Goal: Entertainment & Leisure: Consume media (video, audio)

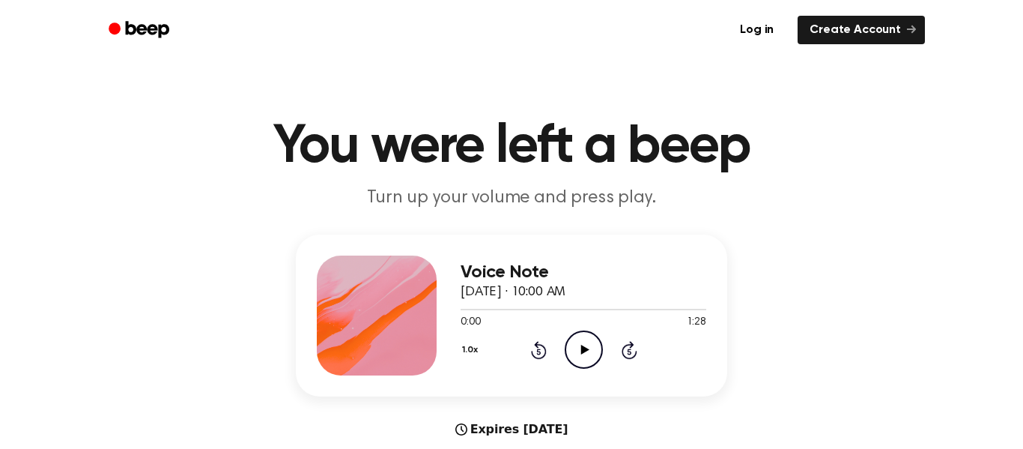
click at [575, 354] on icon "Play Audio" at bounding box center [584, 349] width 38 height 38
click at [573, 350] on icon "Play Audio" at bounding box center [584, 349] width 38 height 38
click at [573, 350] on icon "Pause Audio" at bounding box center [584, 349] width 38 height 38
click at [582, 353] on icon at bounding box center [584, 350] width 8 height 10
click at [555, 356] on div "1.0x Rewind 5 seconds Pause Audio Skip 5 seconds" at bounding box center [584, 349] width 246 height 38
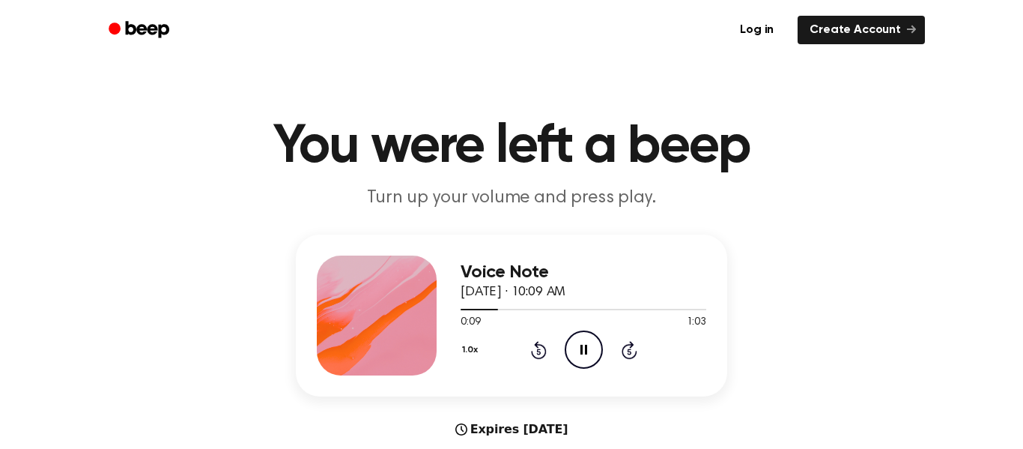
click at [537, 348] on icon "Rewind 5 seconds" at bounding box center [538, 349] width 16 height 19
click at [536, 348] on icon "Rewind 5 seconds" at bounding box center [538, 349] width 16 height 19
click at [577, 354] on icon "Pause Audio" at bounding box center [584, 349] width 38 height 38
click at [577, 354] on icon "Play Audio" at bounding box center [584, 349] width 38 height 38
